Goal: Task Accomplishment & Management: Manage account settings

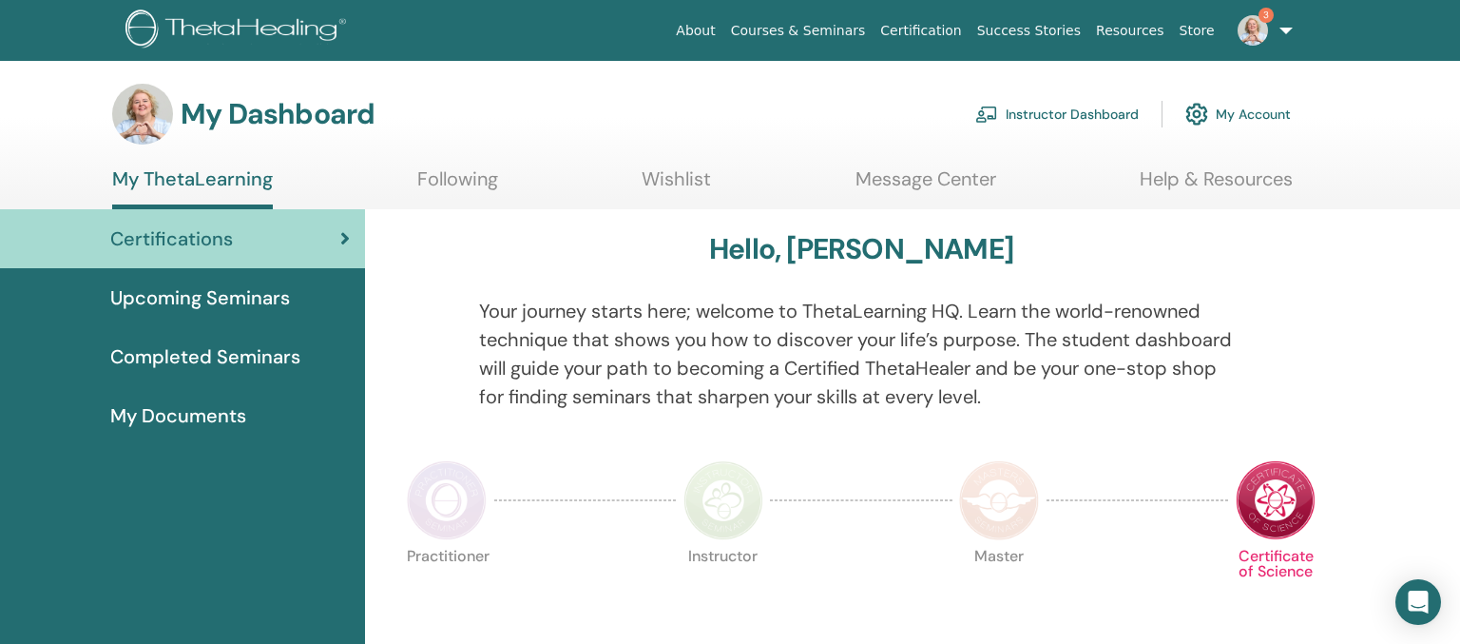
click at [1070, 112] on link "Instructor Dashboard" at bounding box center [1056, 114] width 163 height 42
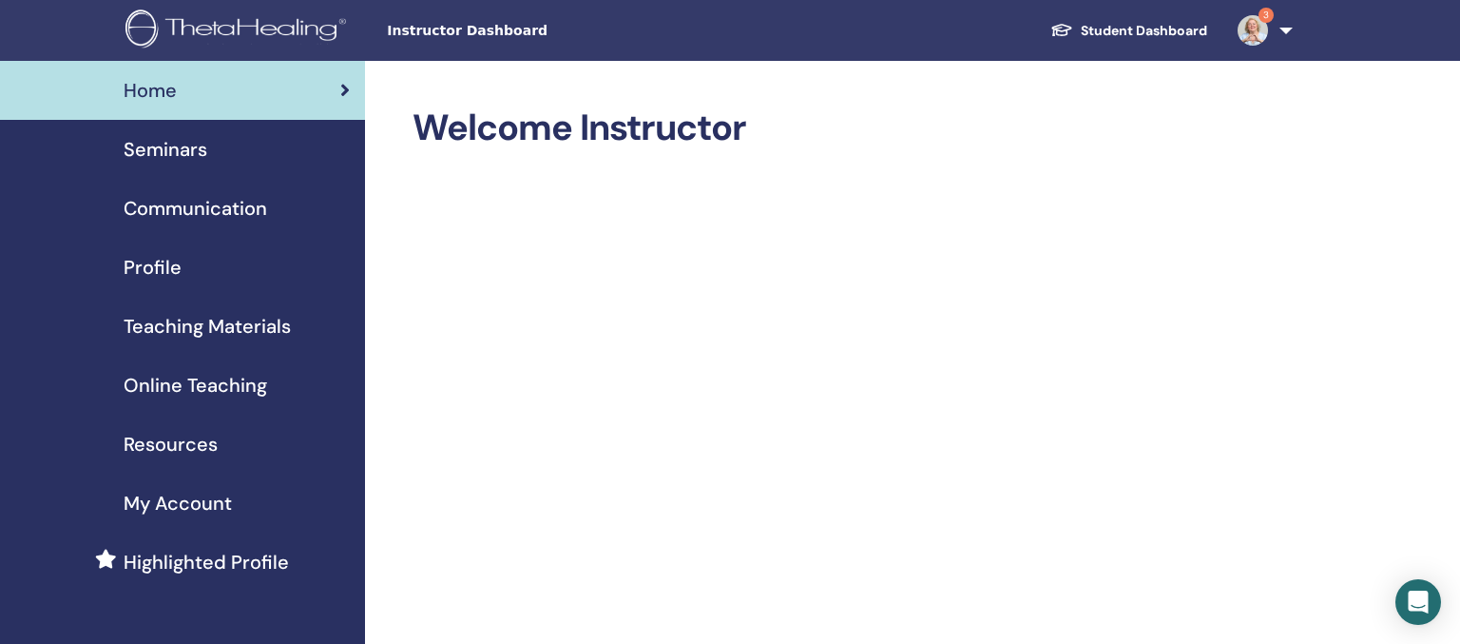
click at [183, 144] on span "Seminars" at bounding box center [166, 149] width 84 height 29
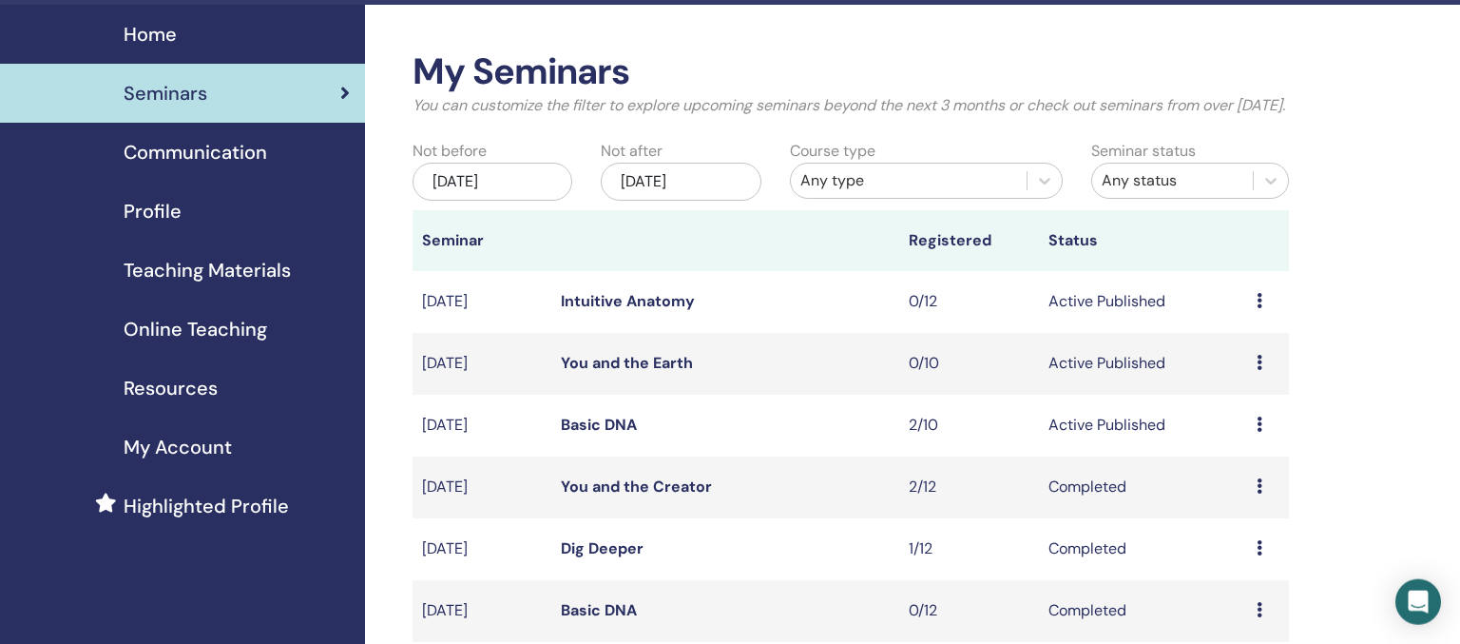
scroll to position [100, 0]
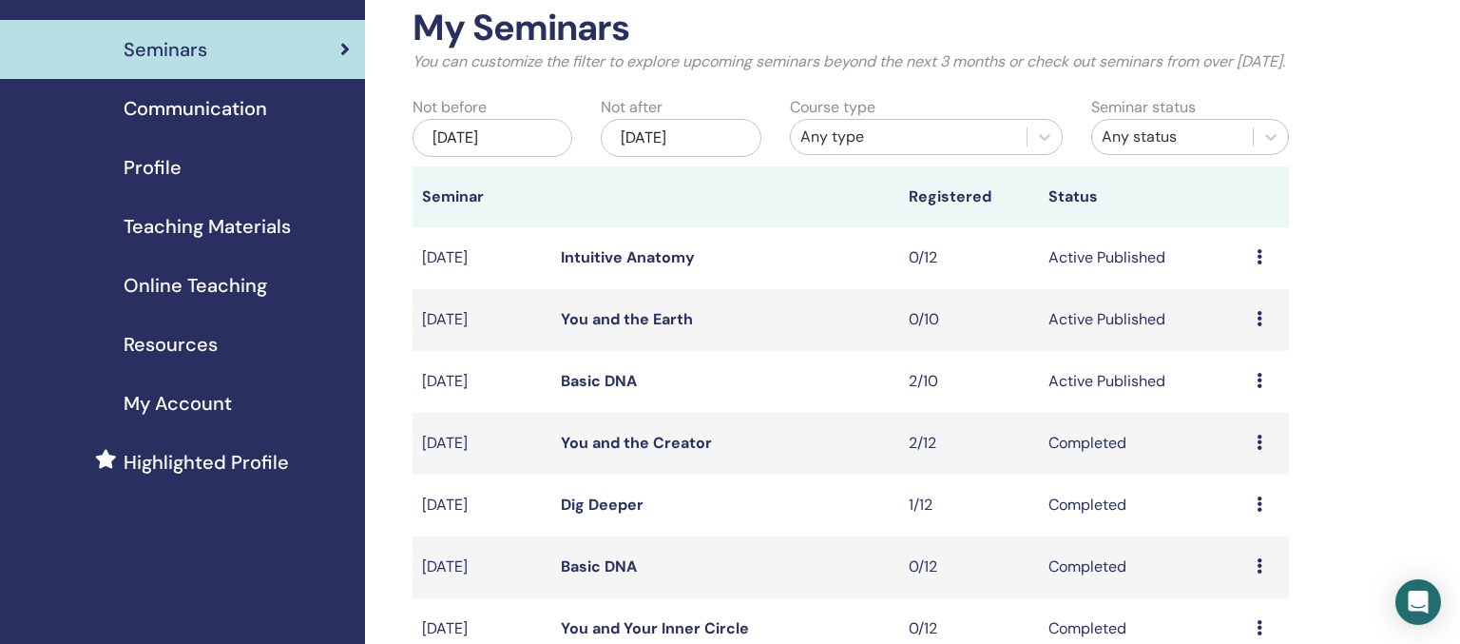
click at [598, 391] on link "Basic DNA" at bounding box center [599, 381] width 76 height 20
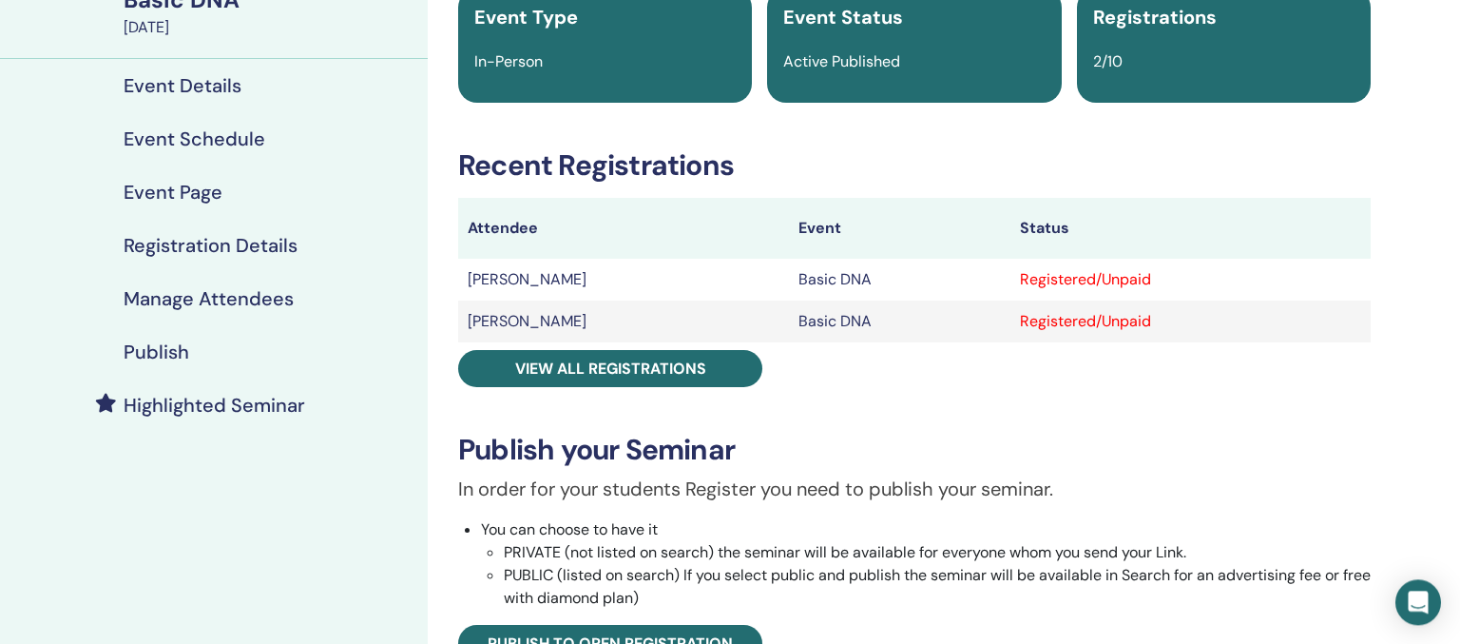
scroll to position [201, 0]
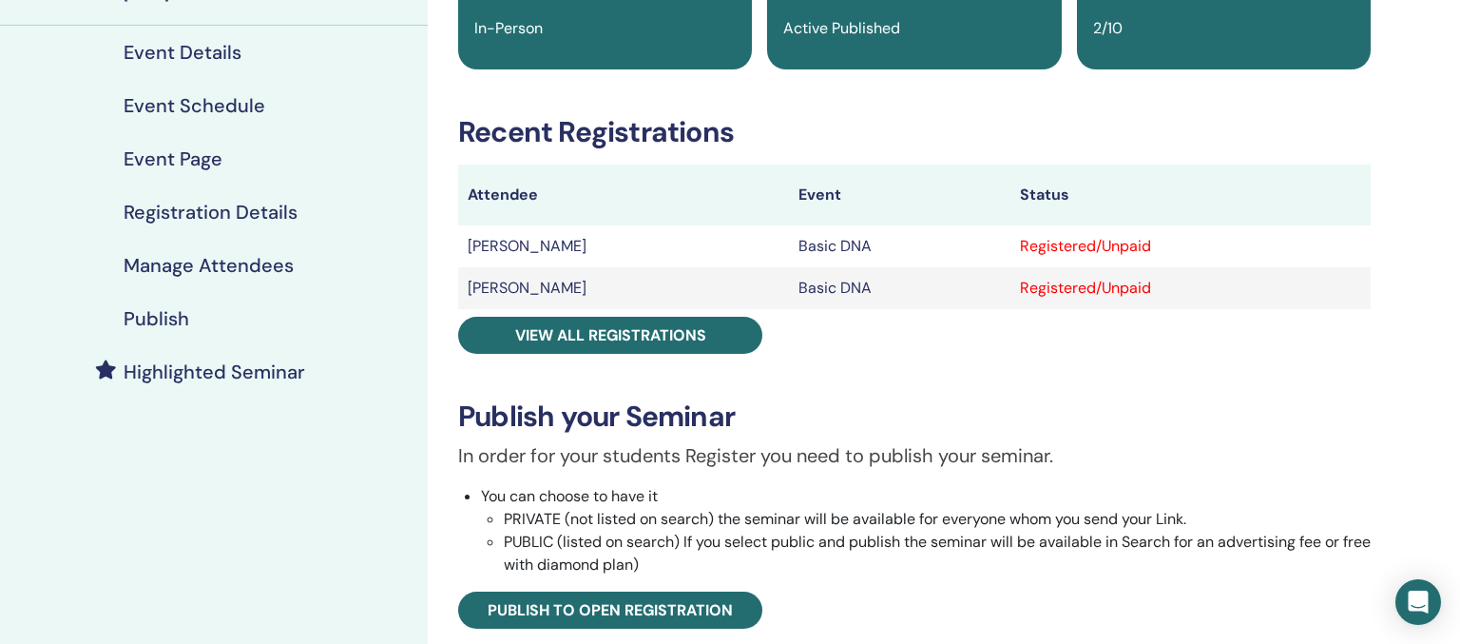
click at [404, 159] on div "Event Page" at bounding box center [213, 158] width 397 height 23
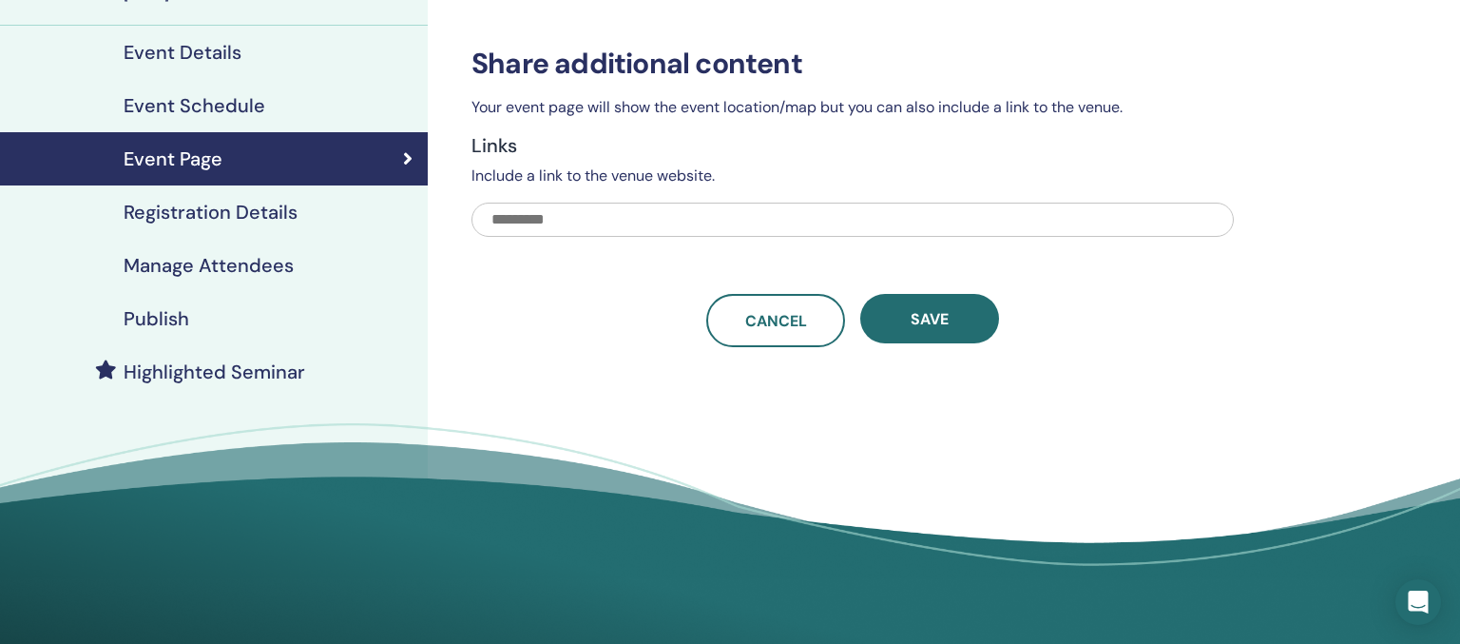
click at [654, 412] on div "Attendee Event Page Use this space to share exclusive content with your attende…" at bounding box center [914, 236] width 973 height 753
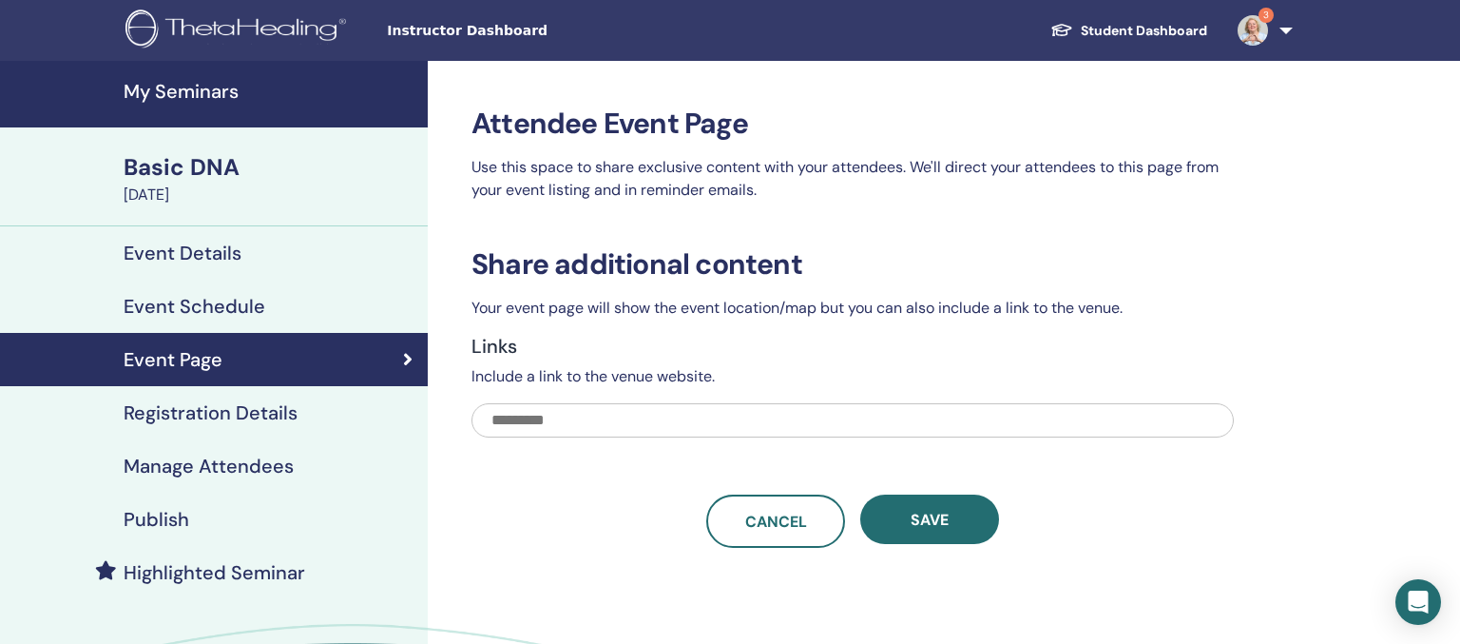
click at [192, 162] on div "Basic DNA" at bounding box center [270, 167] width 293 height 32
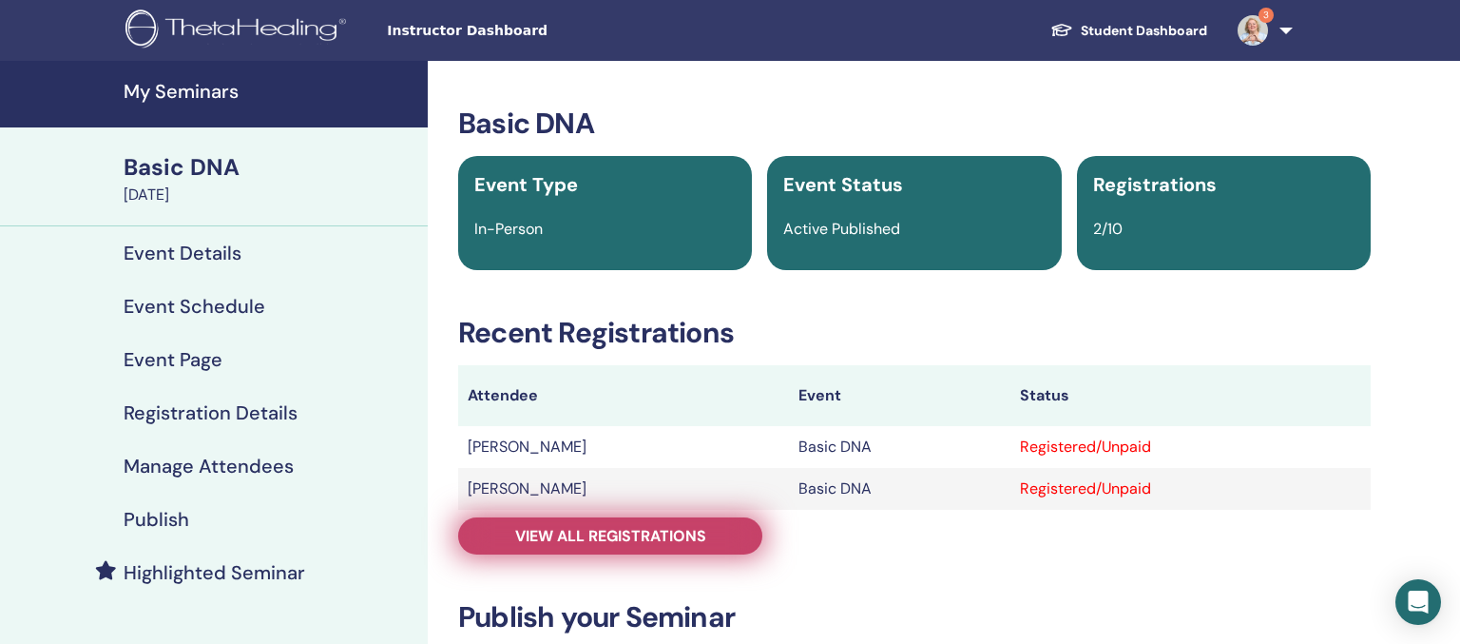
click at [614, 545] on span "View all registrations" at bounding box center [610, 536] width 191 height 20
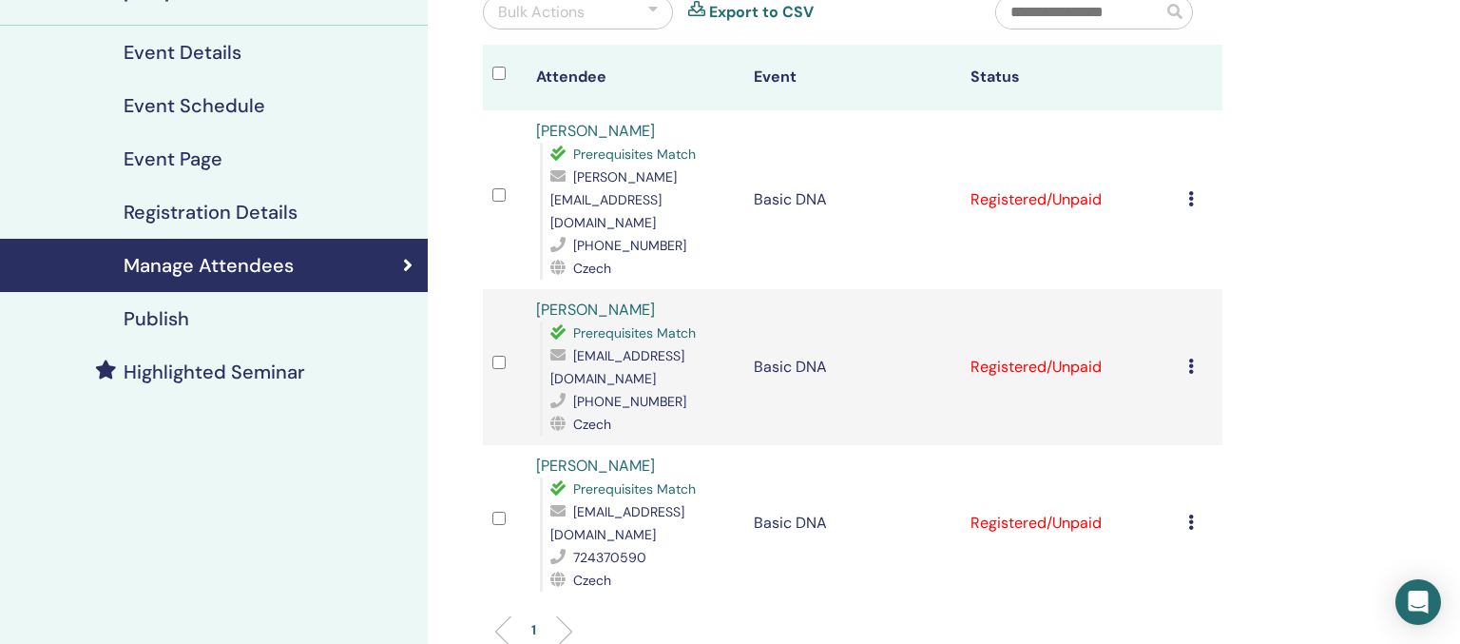
scroll to position [100, 0]
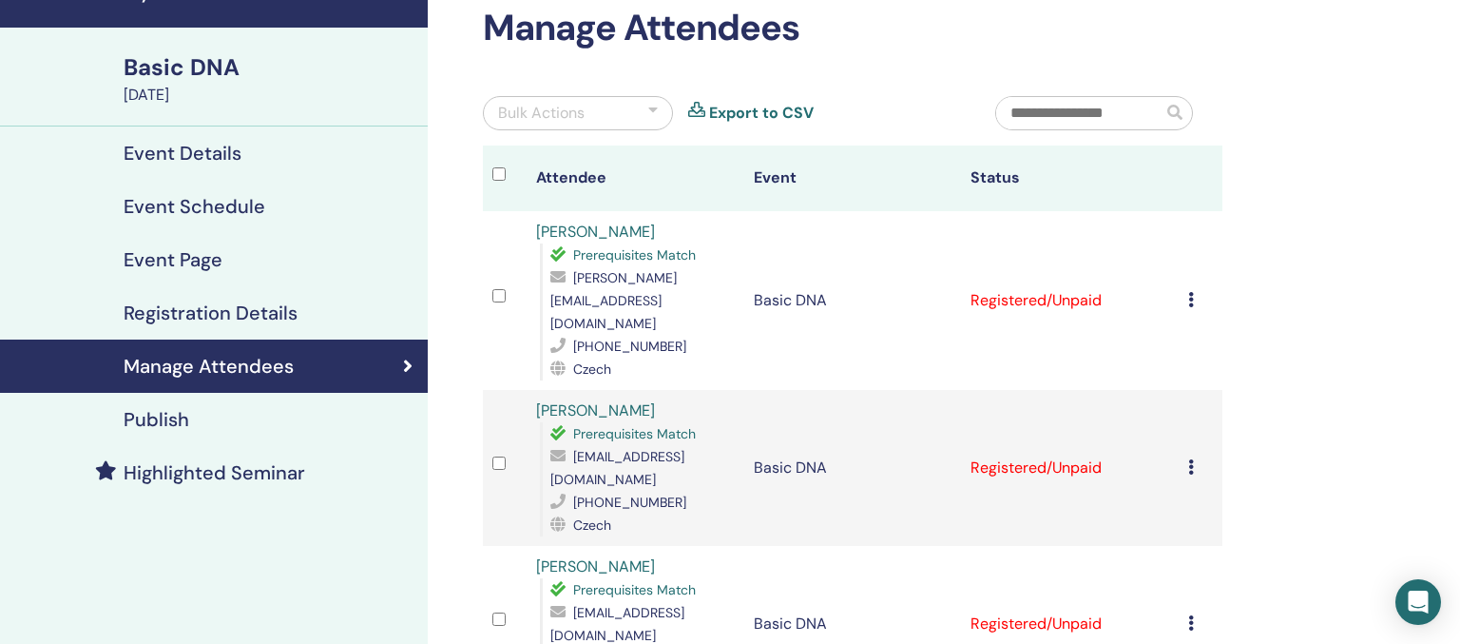
drag, startPoint x: 1402, startPoint y: 273, endPoint x: 959, endPoint y: 91, distance: 478.7
click at [1401, 272] on div "My Seminars Basic DNA August 29, 2025 Event Details Event Schedule Event Page R…" at bounding box center [730, 502] width 1460 height 1082
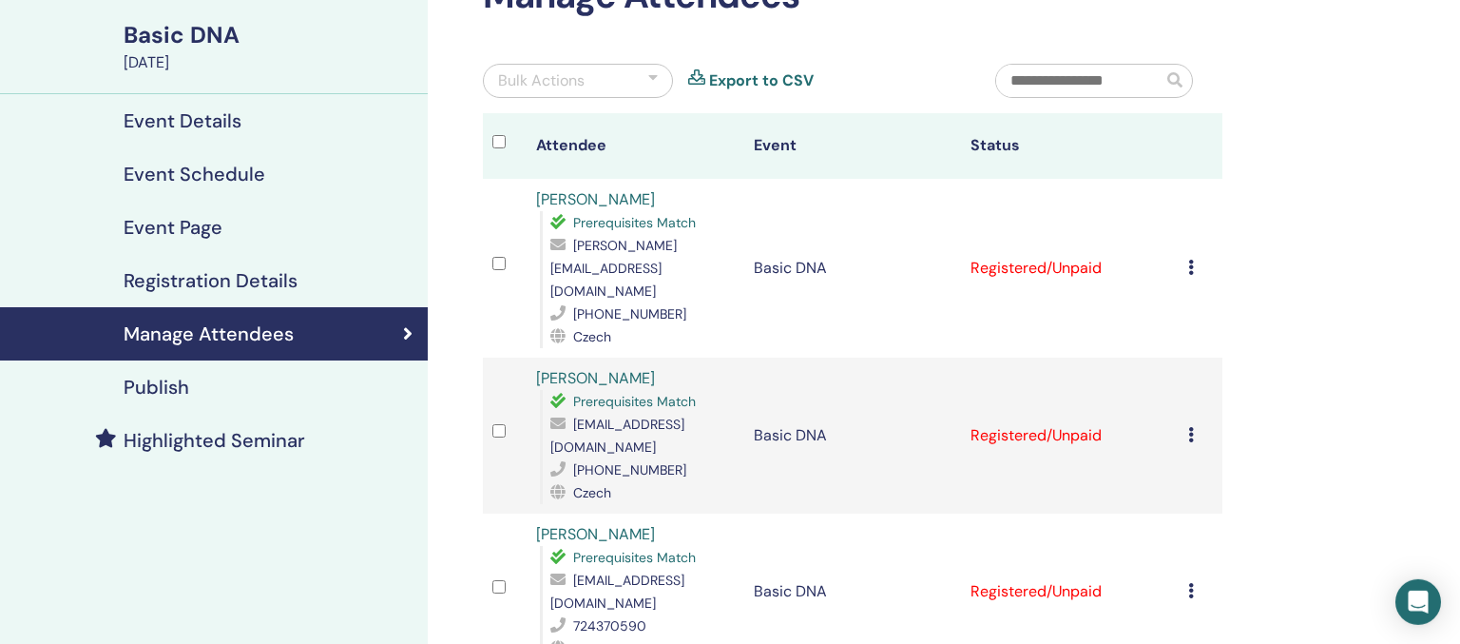
scroll to position [100, 0]
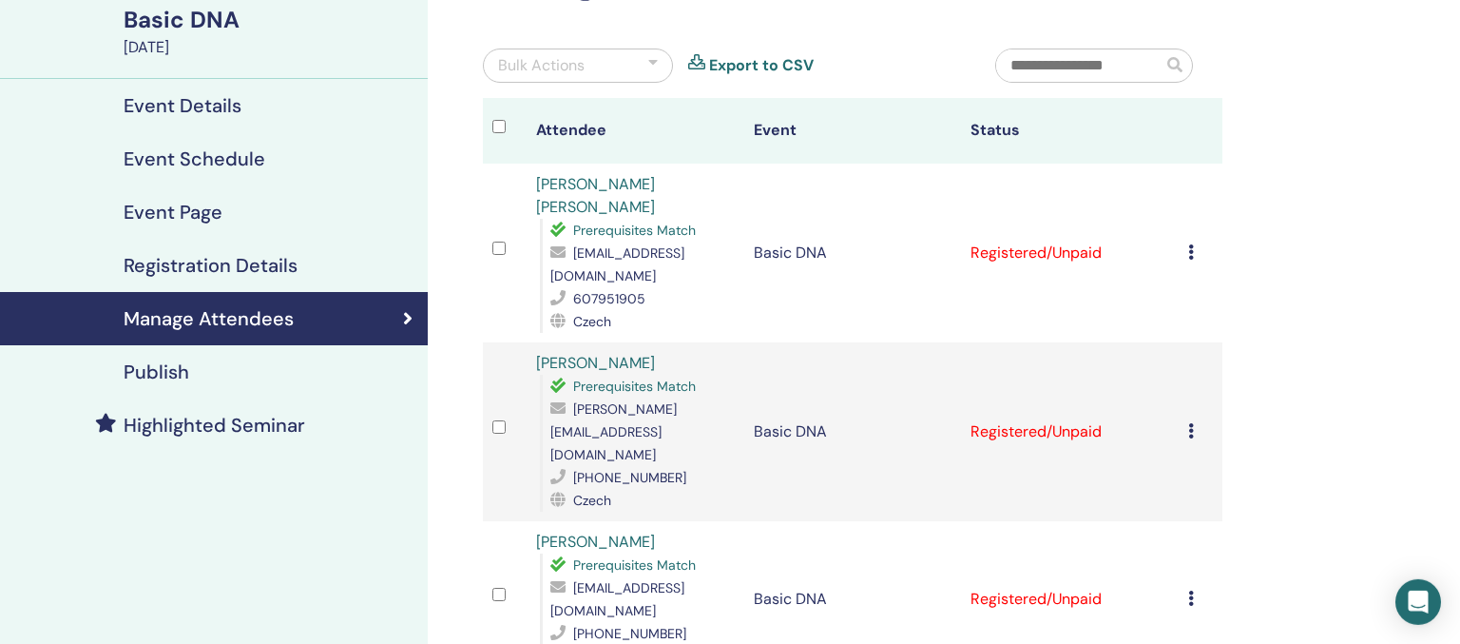
scroll to position [100, 0]
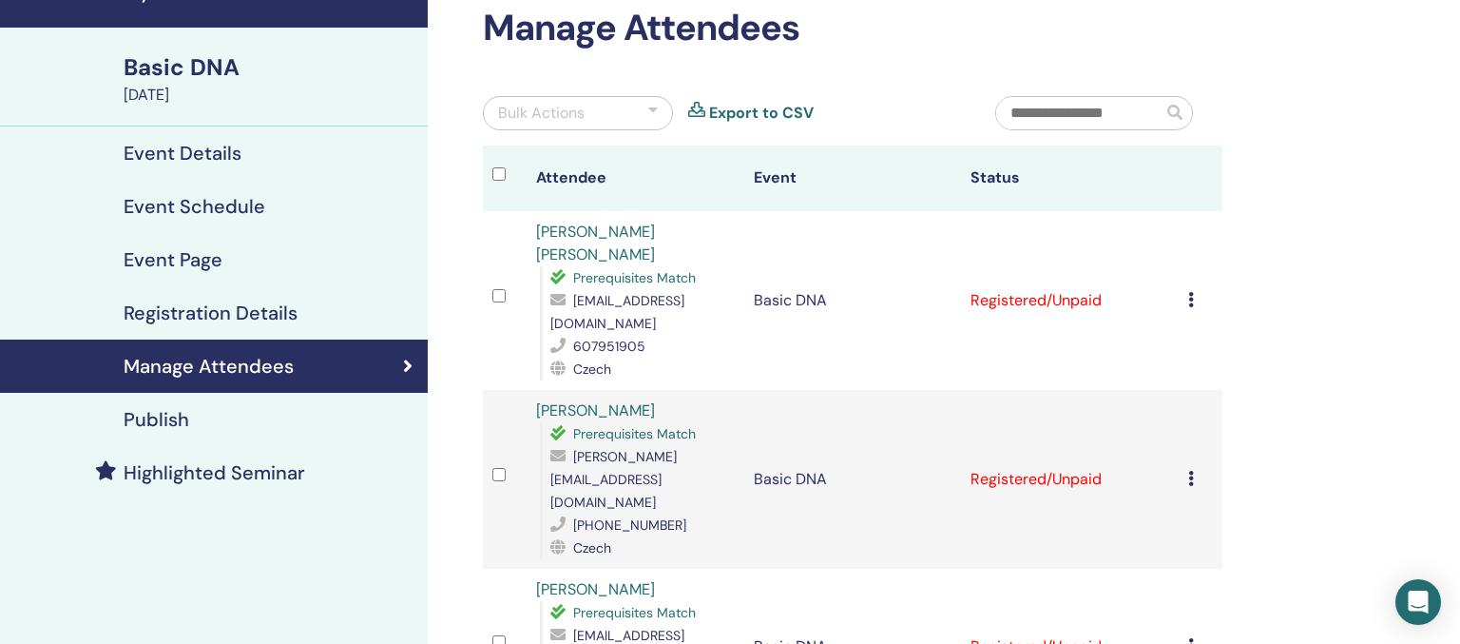
click at [565, 234] on link "[PERSON_NAME] [PERSON_NAME]" at bounding box center [595, 242] width 119 height 43
click at [562, 229] on link "[PERSON_NAME] [PERSON_NAME]" at bounding box center [595, 242] width 119 height 43
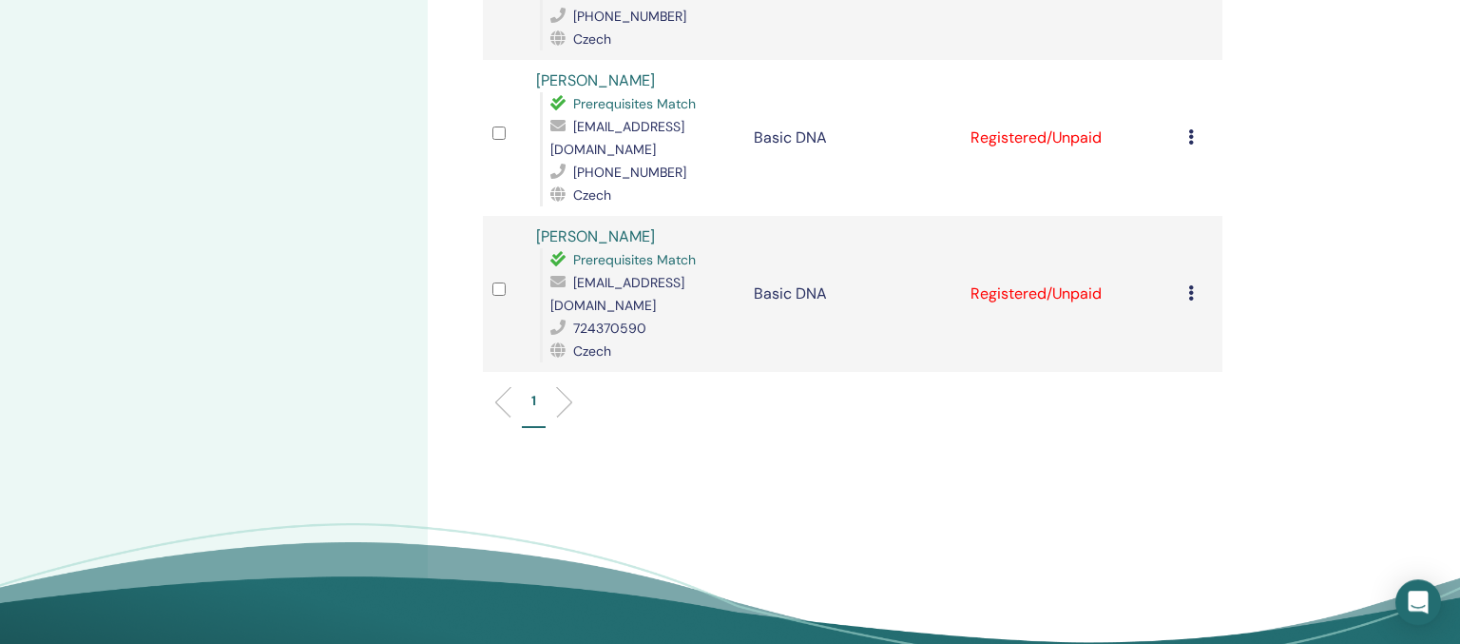
scroll to position [980, 0]
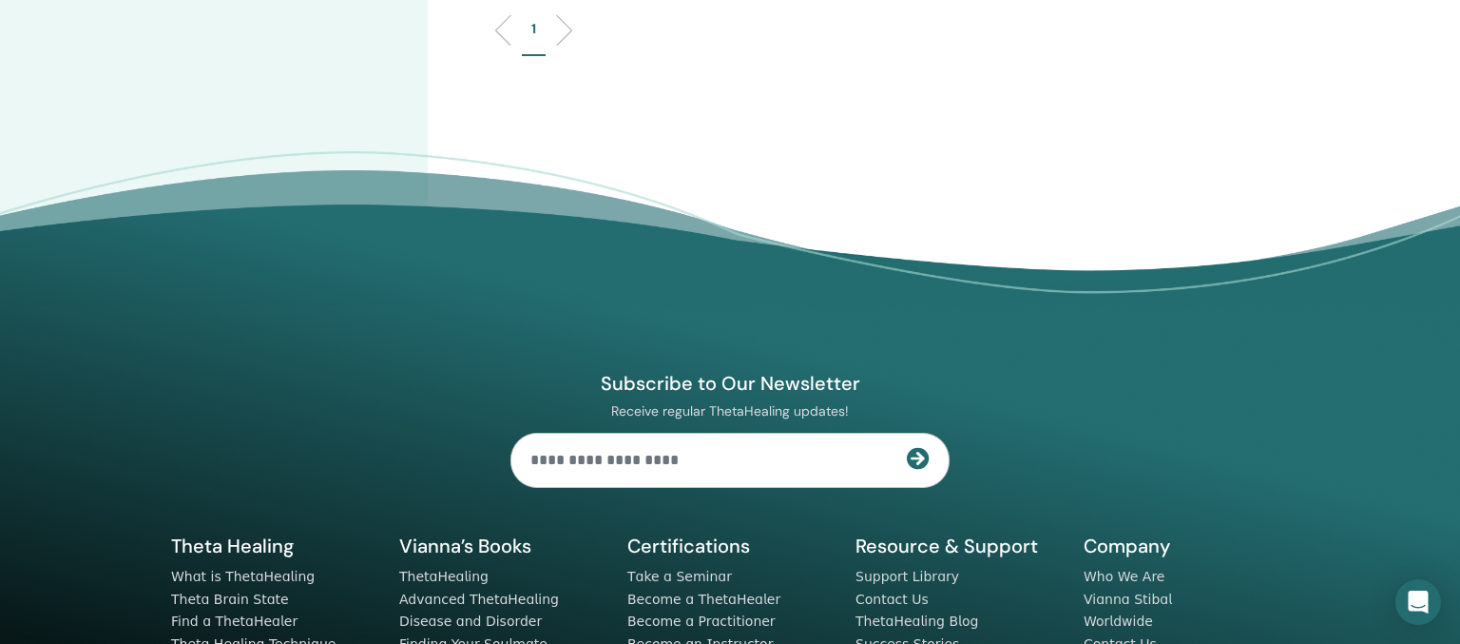
click at [1212, 268] on div "Subscribe to Our Newsletter Receive regular ThetaHealing updates! Theta Healing…" at bounding box center [730, 503] width 1141 height 539
click at [698, 433] on input "text" at bounding box center [708, 459] width 395 height 53
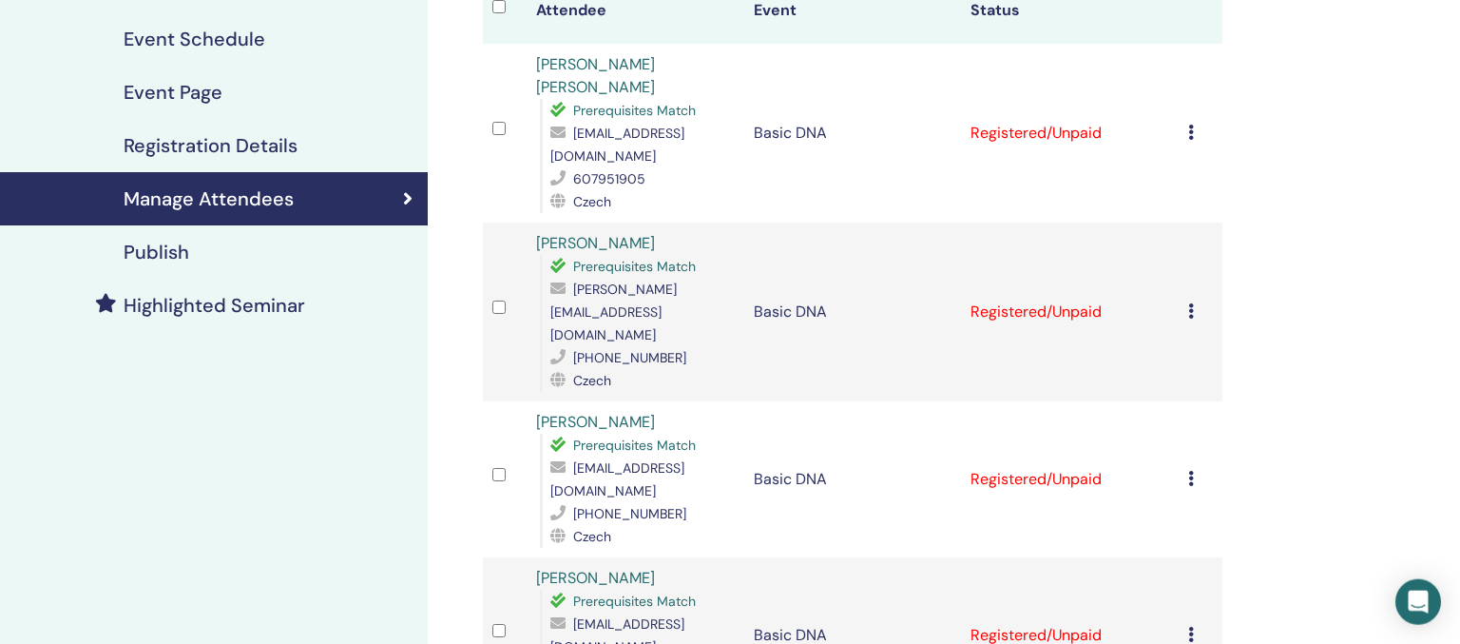
scroll to position [170, 0]
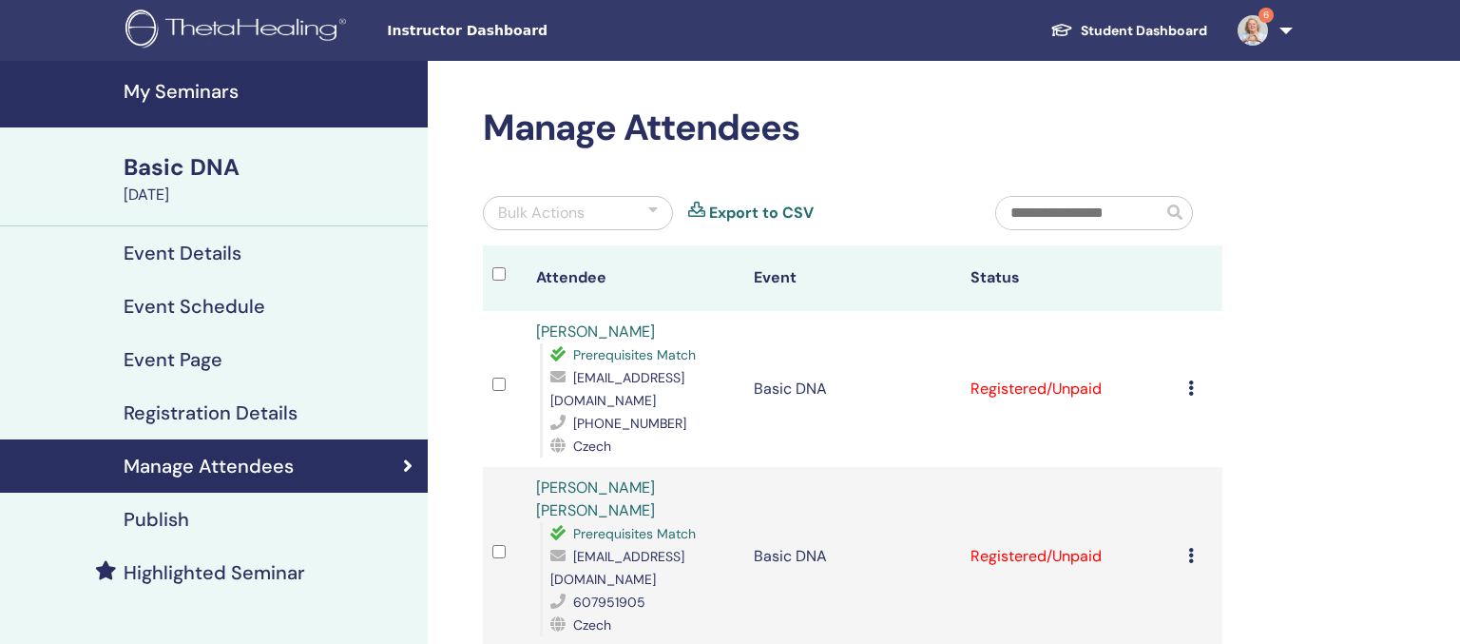
scroll to position [170, 0]
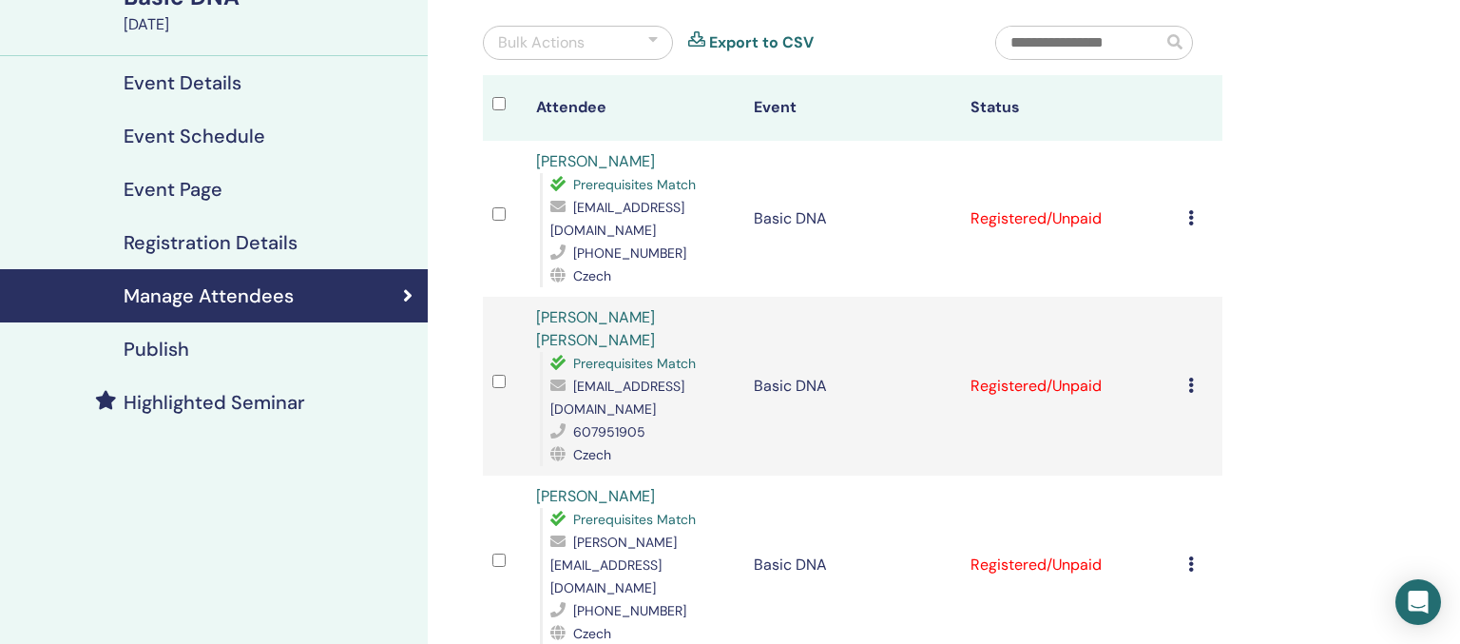
click at [1194, 377] on icon at bounding box center [1191, 384] width 6 height 15
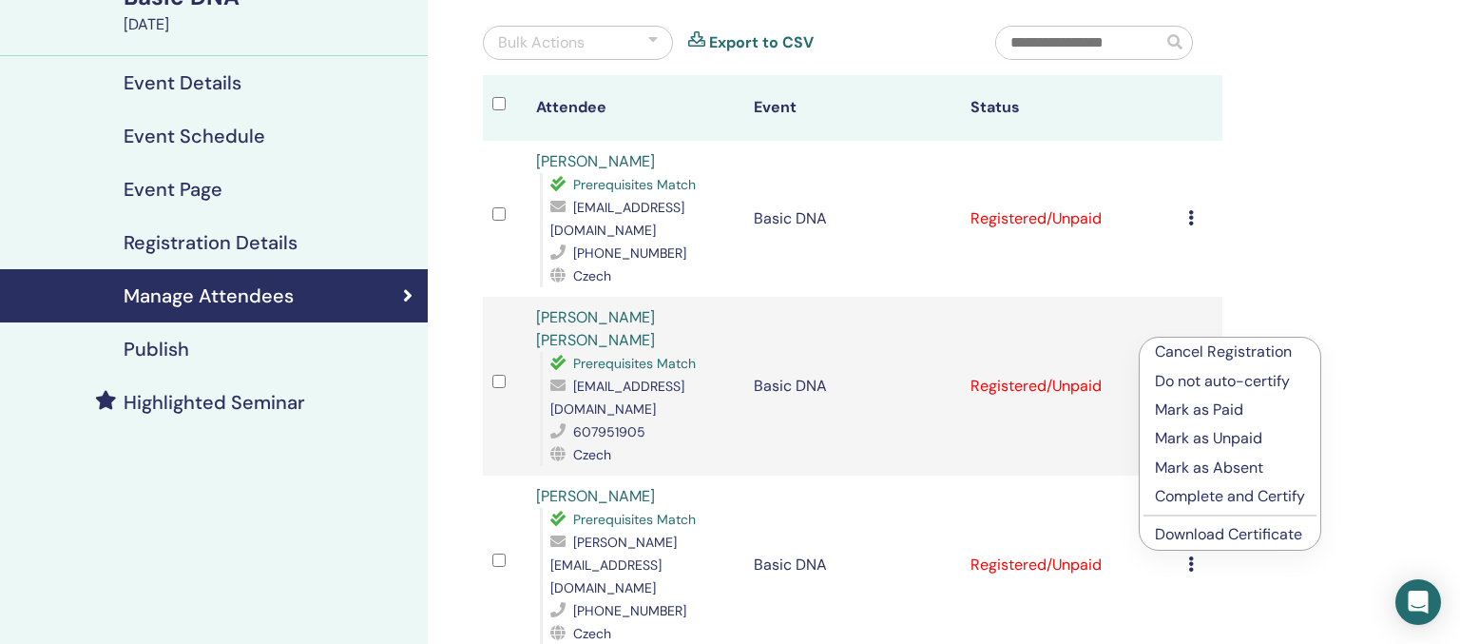
click at [1227, 352] on p "Cancel Registration" at bounding box center [1230, 351] width 150 height 23
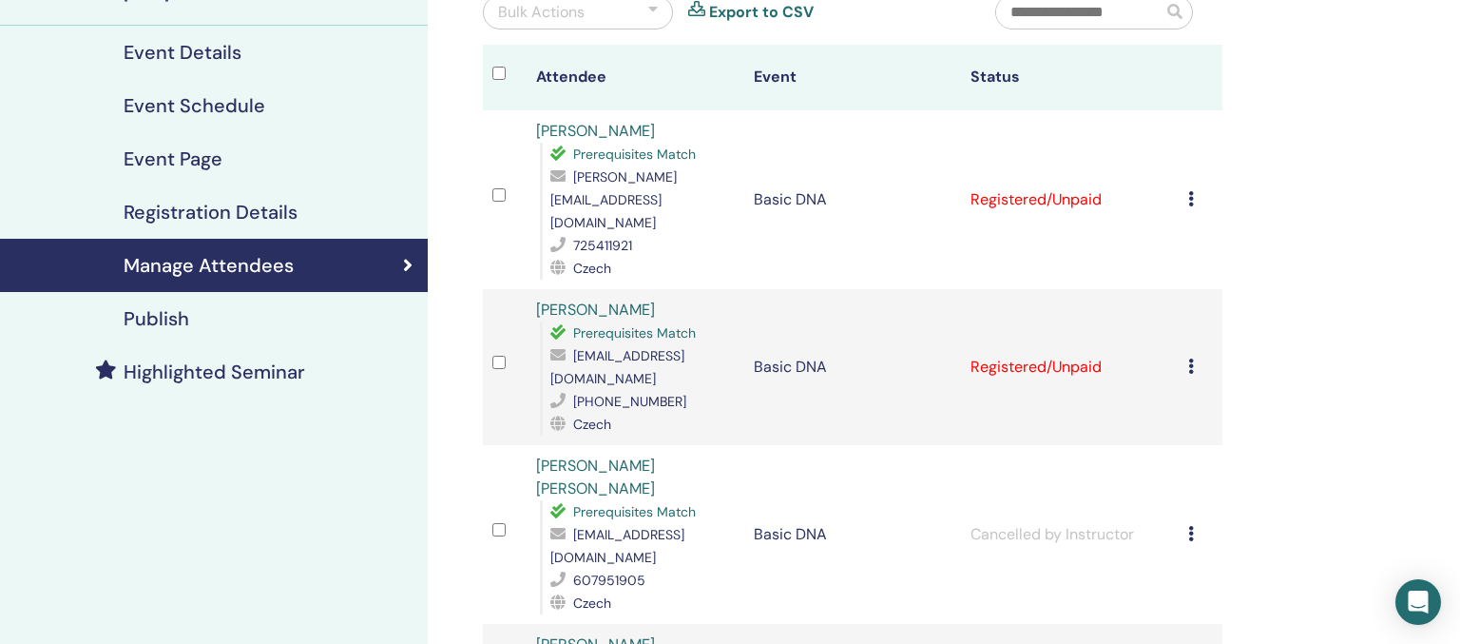
scroll to position [401, 0]
